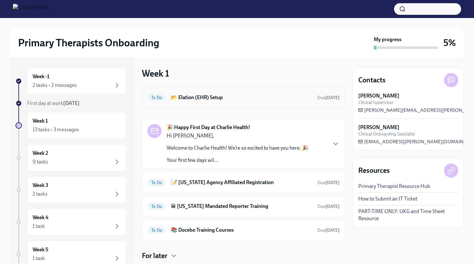
click at [197, 94] on h6 "📂 Elation (EHR) Setup" at bounding box center [241, 97] width 141 height 7
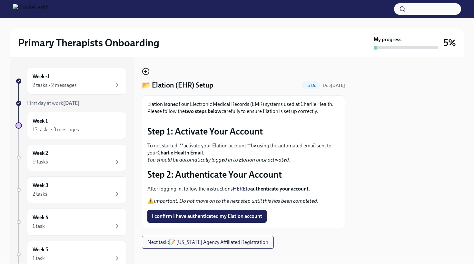
click at [142, 73] on circle "button" at bounding box center [145, 71] width 6 height 6
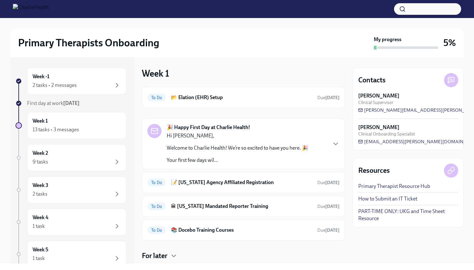
click at [368, 241] on div "Contacts [PERSON_NAME] Clinical Supervisor [PERSON_NAME][EMAIL_ADDRESS][PERSON_…" at bounding box center [407, 160] width 111 height 207
click at [377, 197] on link "How to Submit an IT Ticket" at bounding box center [387, 199] width 59 height 7
click at [380, 199] on link "How to Submit an IT Ticket" at bounding box center [387, 199] width 59 height 7
click at [99, 83] on div "2 tasks • 2 messages" at bounding box center [77, 86] width 88 height 8
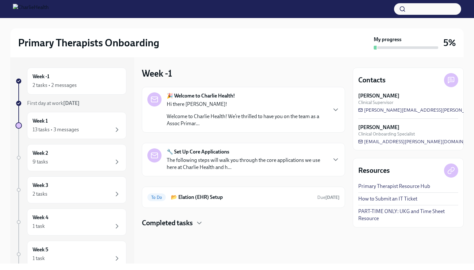
click at [188, 109] on div "Hi there [PERSON_NAME]! Welcome to Charlie Health! We’re thrilled to have you o…" at bounding box center [247, 114] width 160 height 26
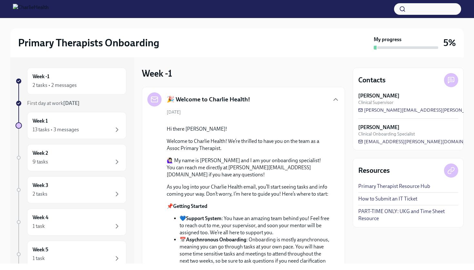
click at [451, 79] on icon at bounding box center [450, 79] width 2 height 0
click at [296, 178] on p "🙋🏻‍♀️ My name is [PERSON_NAME] and I am your onboarding specialist! You can rea…" at bounding box center [248, 167] width 162 height 21
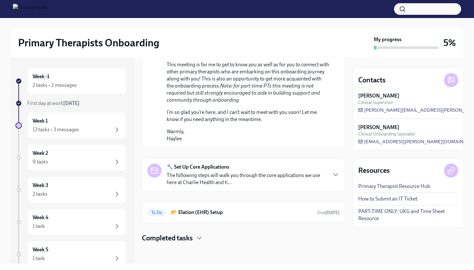
scroll to position [384, 0]
click at [204, 186] on p "The following steps will walk you through the core applications we use here at …" at bounding box center [247, 179] width 160 height 14
